Goal: Go to known website: Go to known website

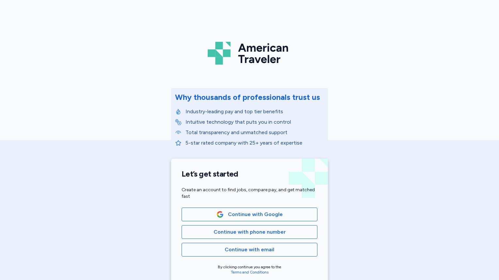
click at [452, 172] on div "American Traveler Why thousands of professionals trust us Industry-leading pay …" at bounding box center [249, 147] width 499 height 294
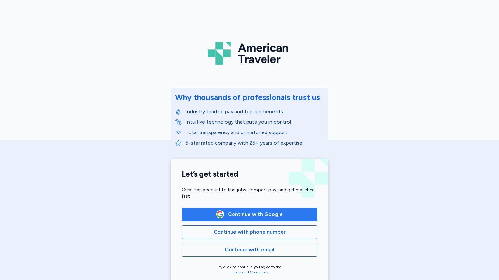
click at [241, 216] on span "Continue with Google" at bounding box center [255, 215] width 55 height 8
